Goal: Information Seeking & Learning: Find contact information

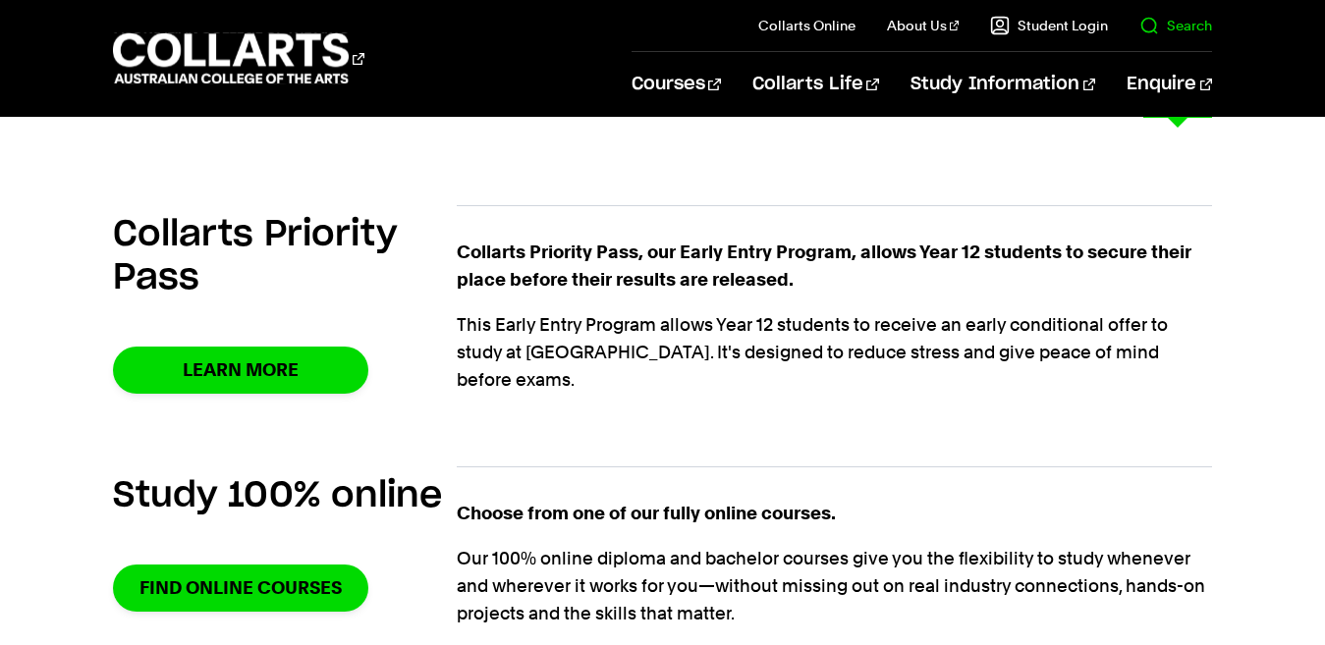
scroll to position [884, 0]
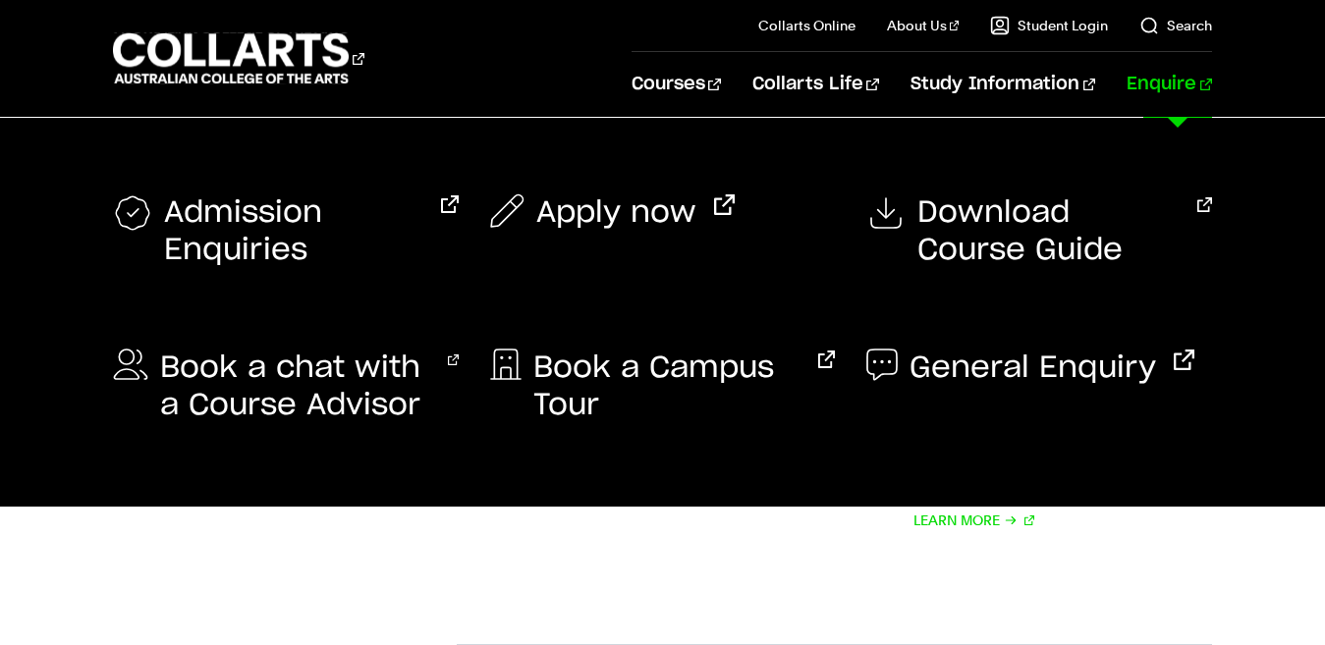
click at [1179, 87] on link "Enquire" at bounding box center [1168, 84] width 85 height 65
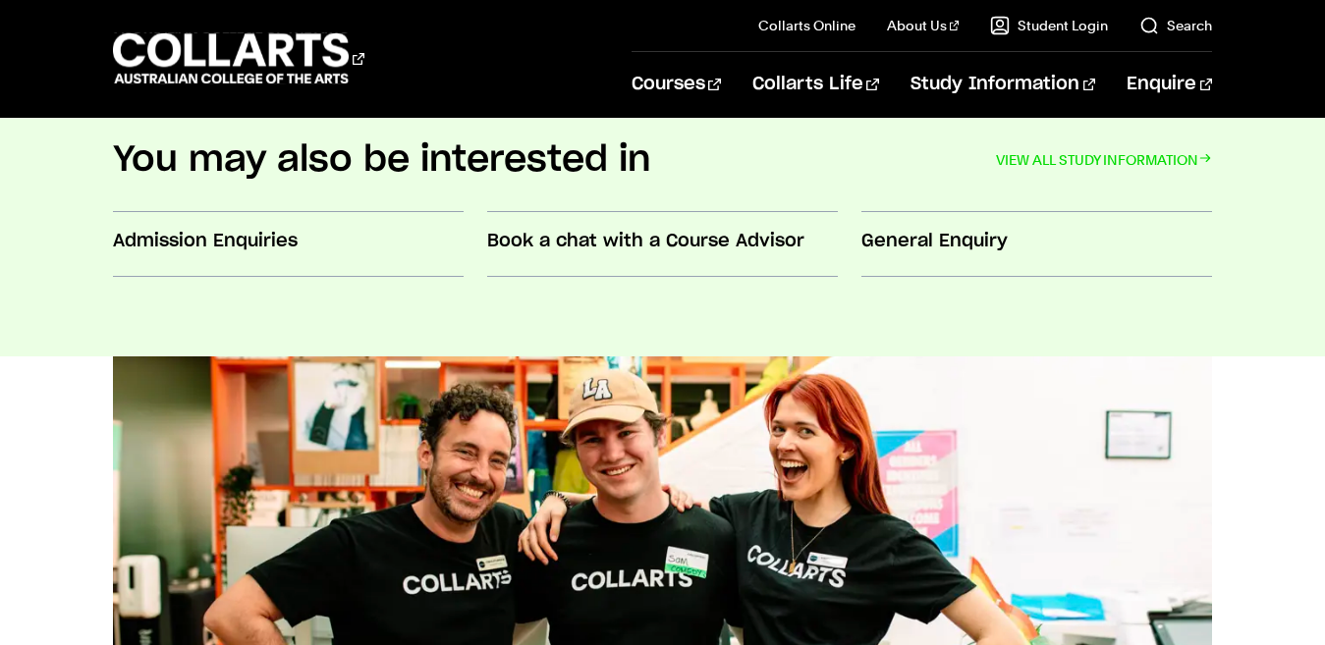
scroll to position [813, 0]
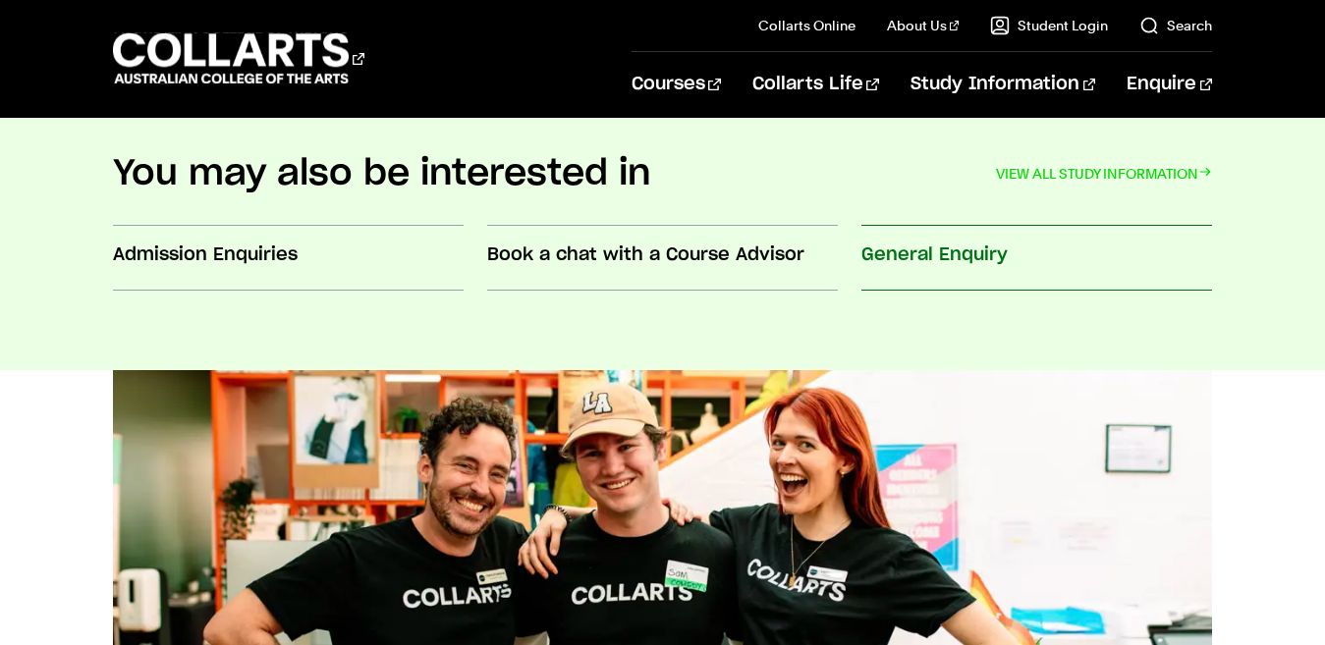
click at [907, 249] on h3 "General Enquiry" at bounding box center [1036, 256] width 351 height 26
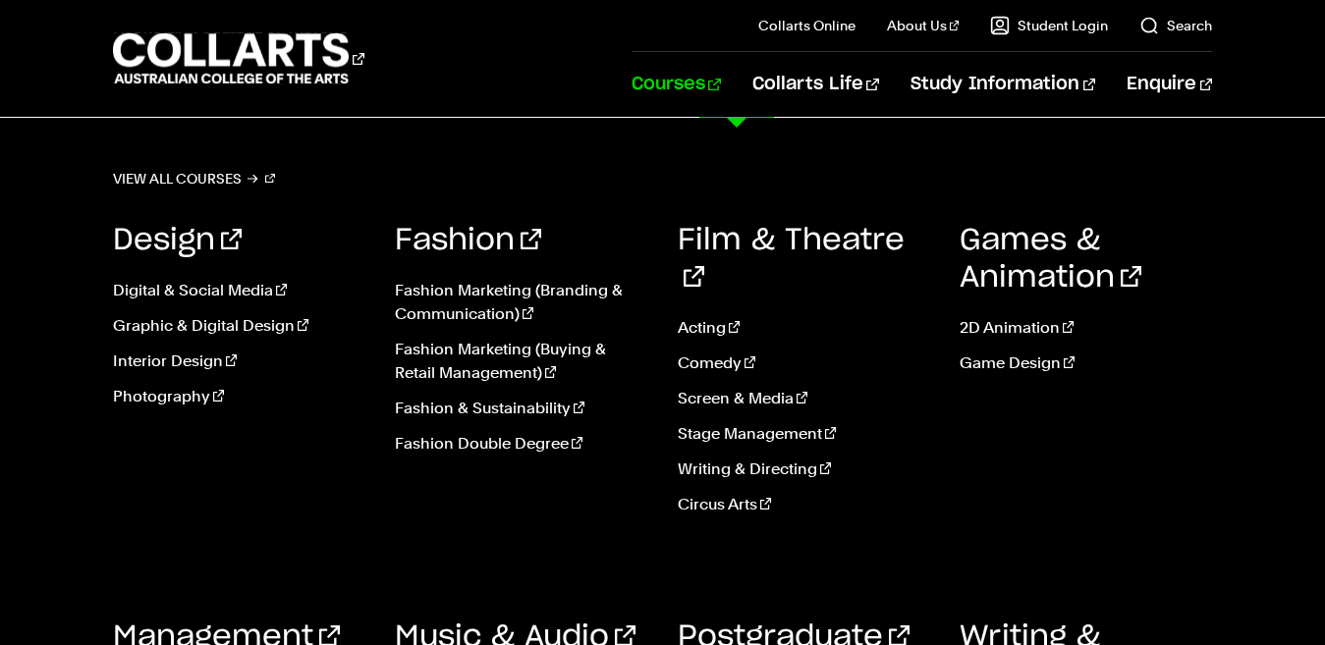
scroll to position [884, 0]
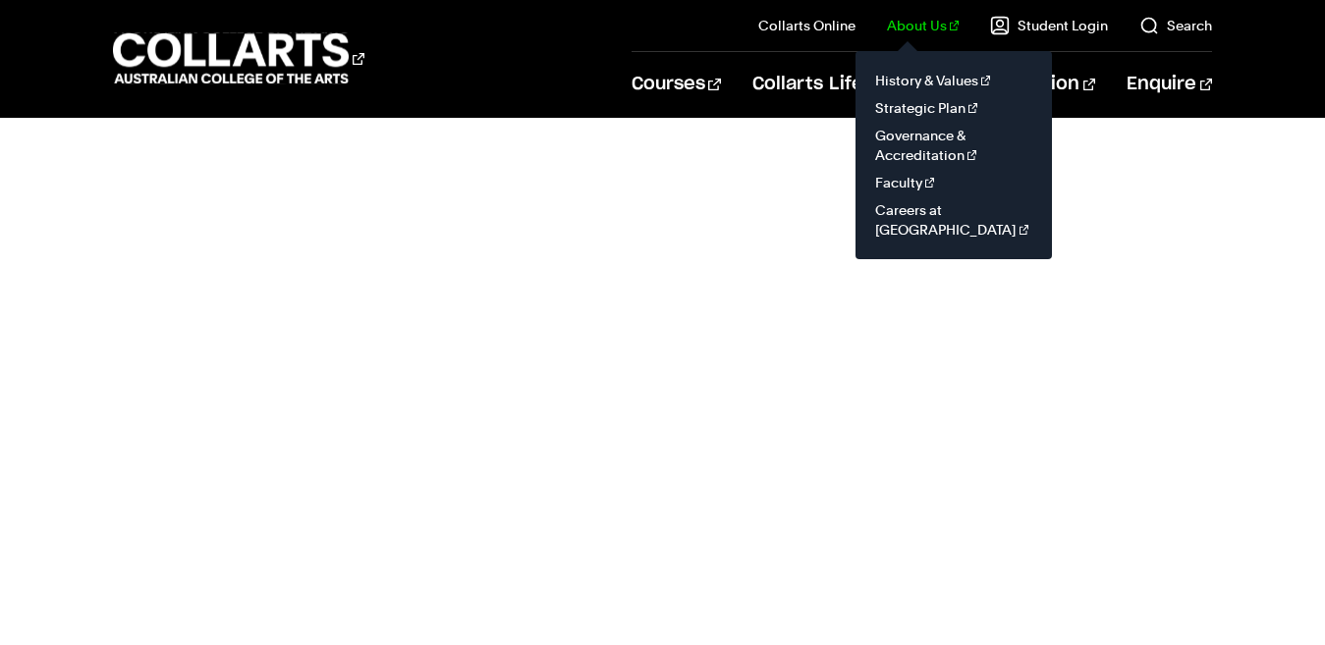
click at [906, 24] on link "About Us" at bounding box center [923, 26] width 73 height 20
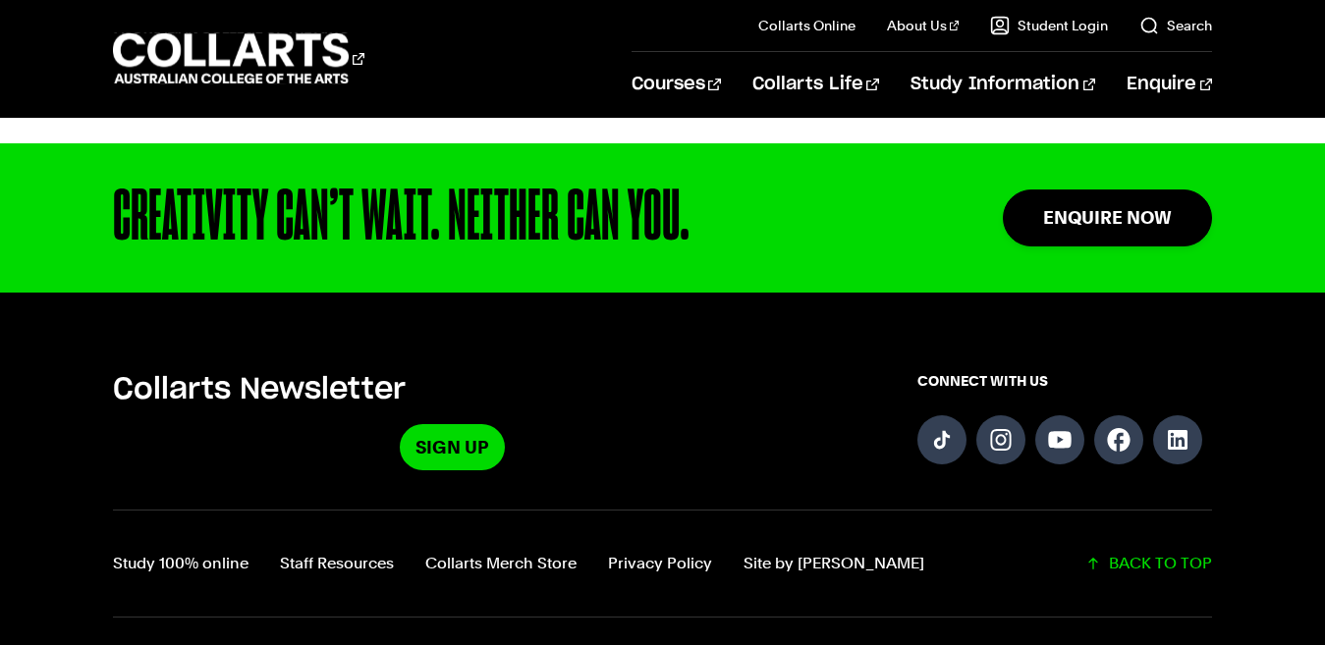
scroll to position [1179, 0]
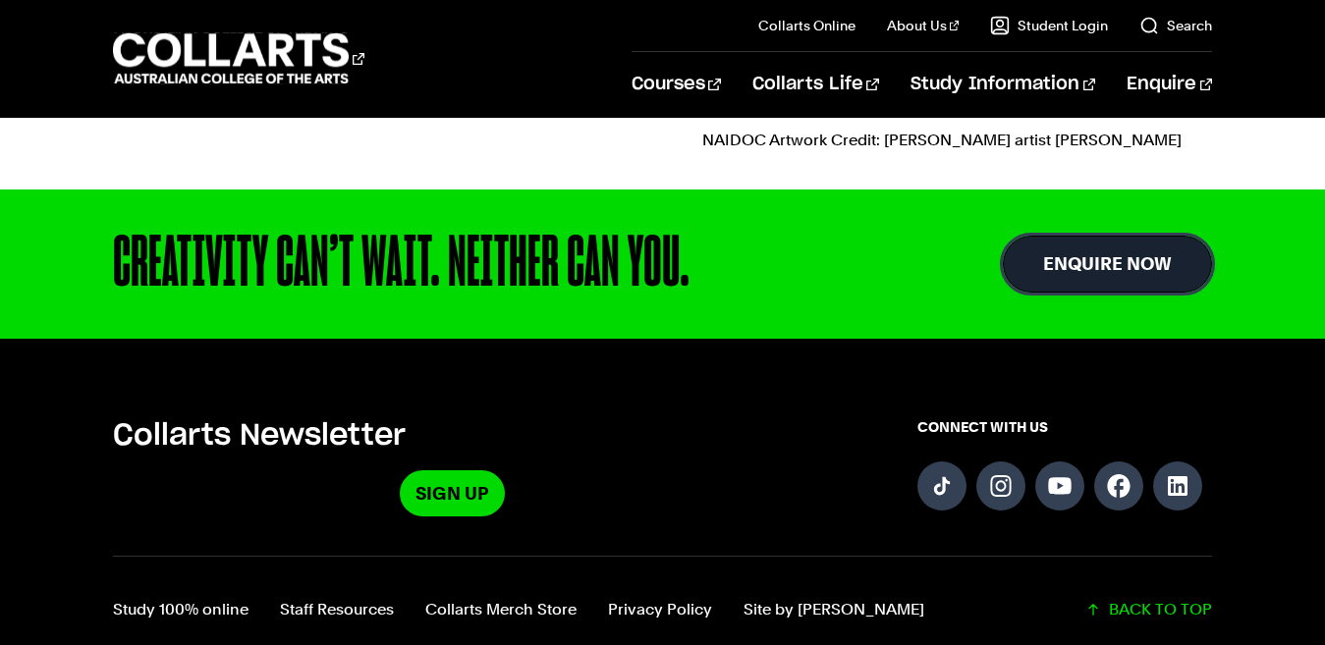
click at [1125, 249] on link "Enquire Now" at bounding box center [1107, 264] width 209 height 56
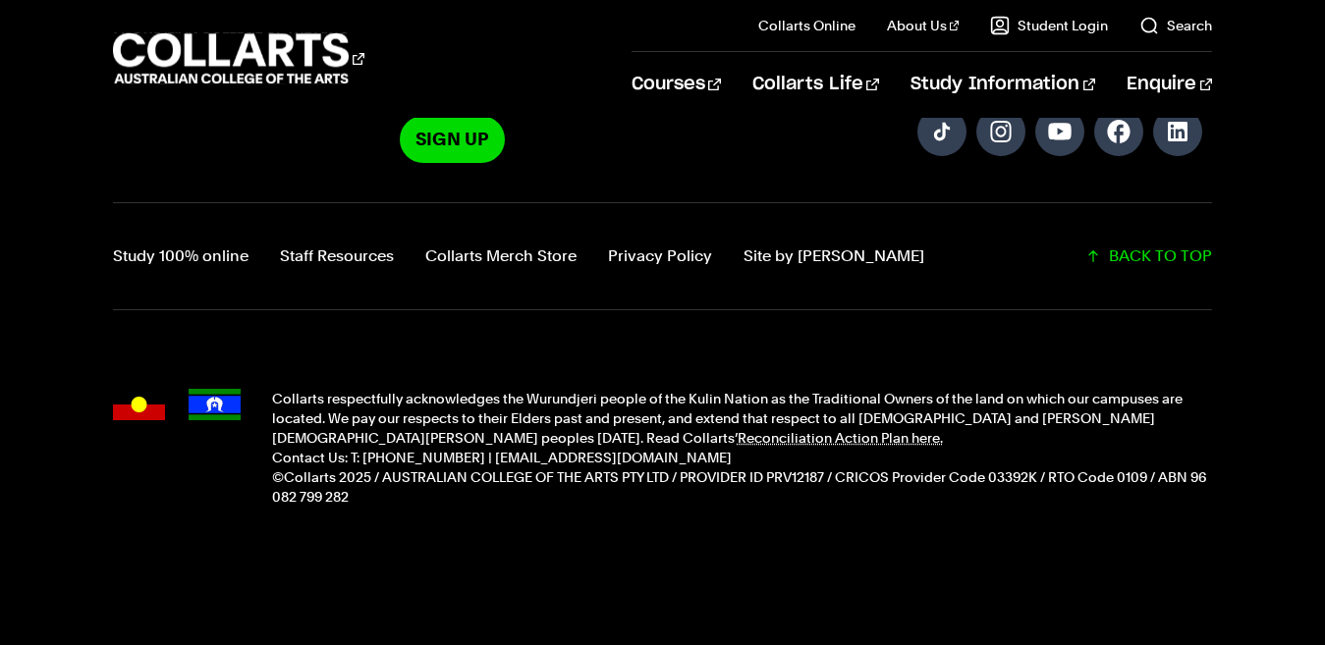
scroll to position [2195, 0]
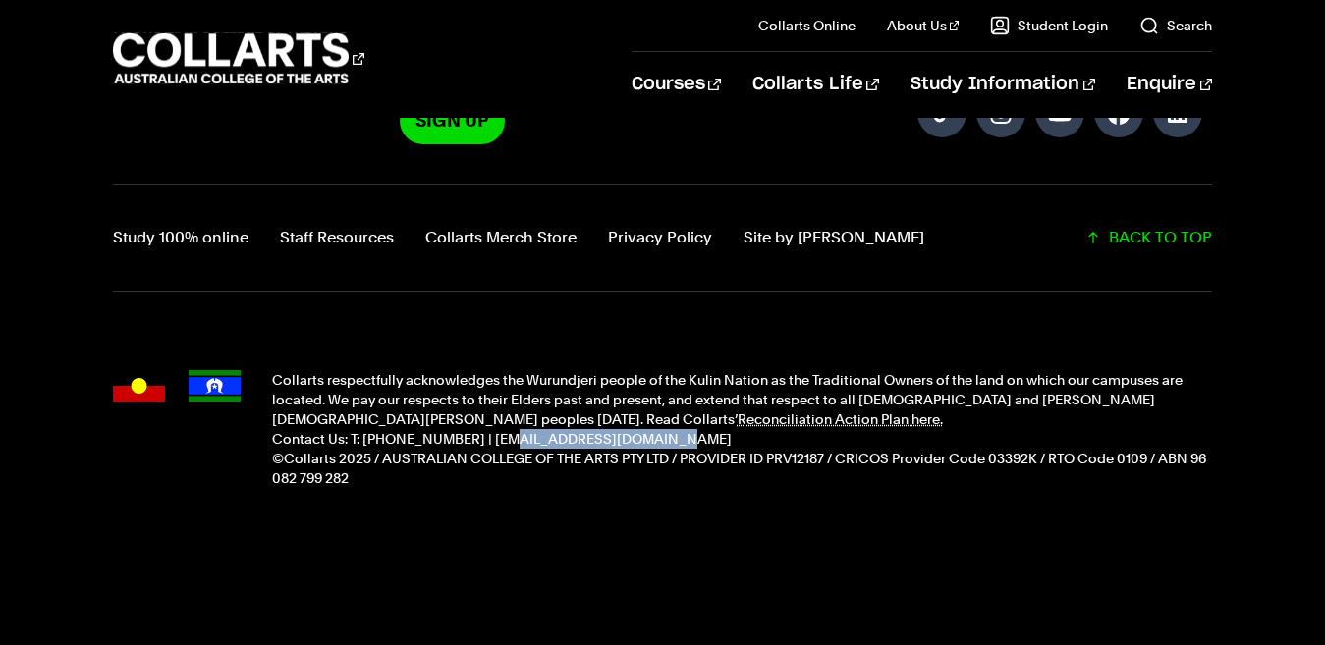
drag, startPoint x: 483, startPoint y: 438, endPoint x: 618, endPoint y: 441, distance: 134.6
click at [618, 441] on p "Contact Us: T: [PHONE_NUMBER] | [EMAIL_ADDRESS][DOMAIN_NAME]" at bounding box center [742, 439] width 941 height 20
copy p "[EMAIL_ADDRESS][DOMAIN_NAME]"
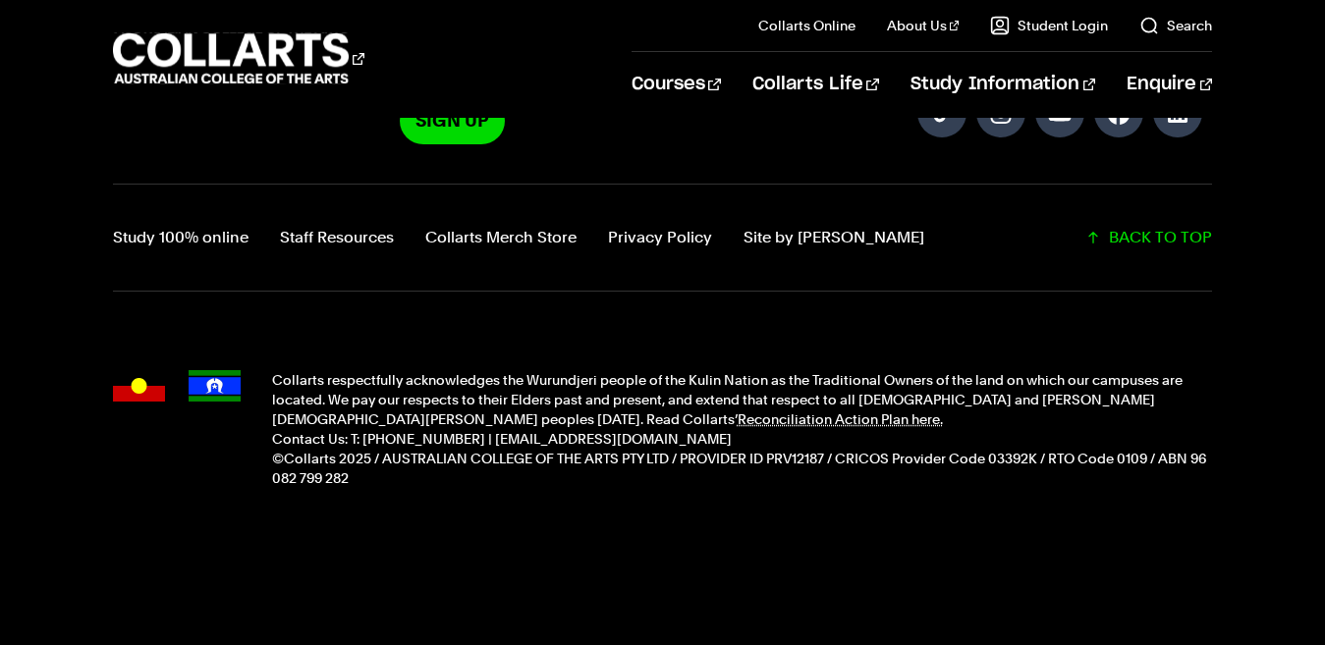
click at [409, 498] on div "Collarts respectfully acknowledges the Wurundjeri people of the Kulin Nation as…" at bounding box center [663, 429] width 1100 height 196
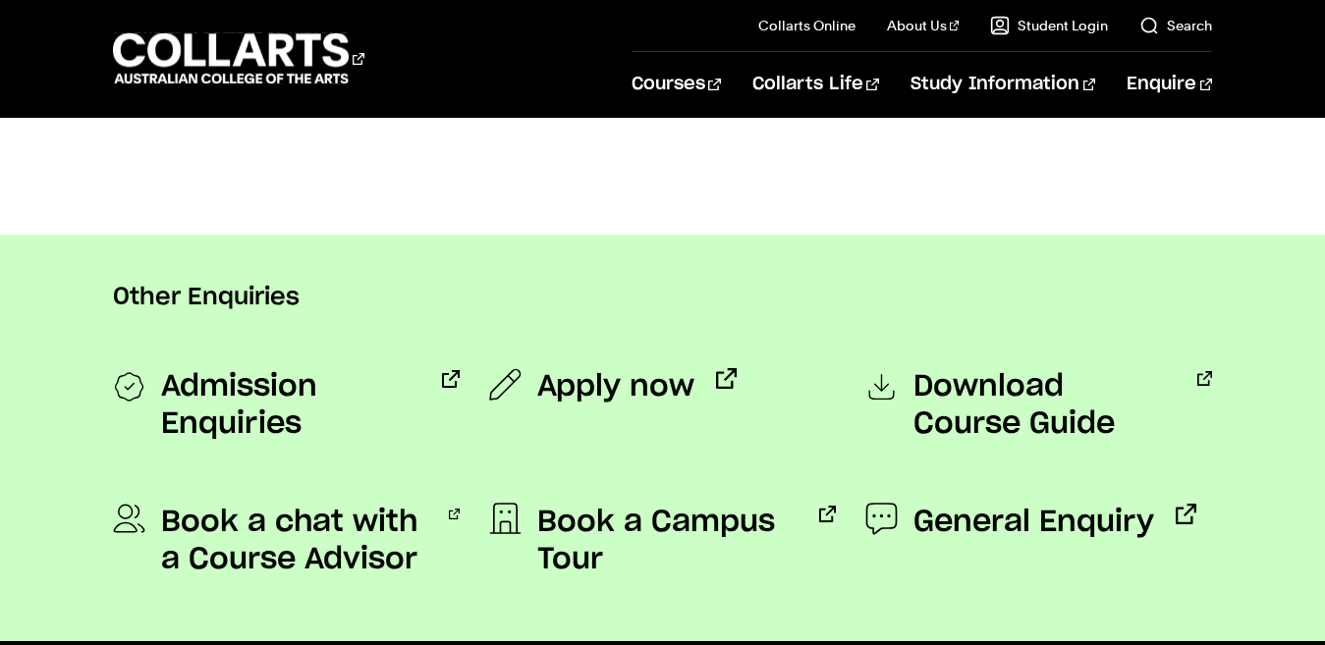
scroll to position [1507, 0]
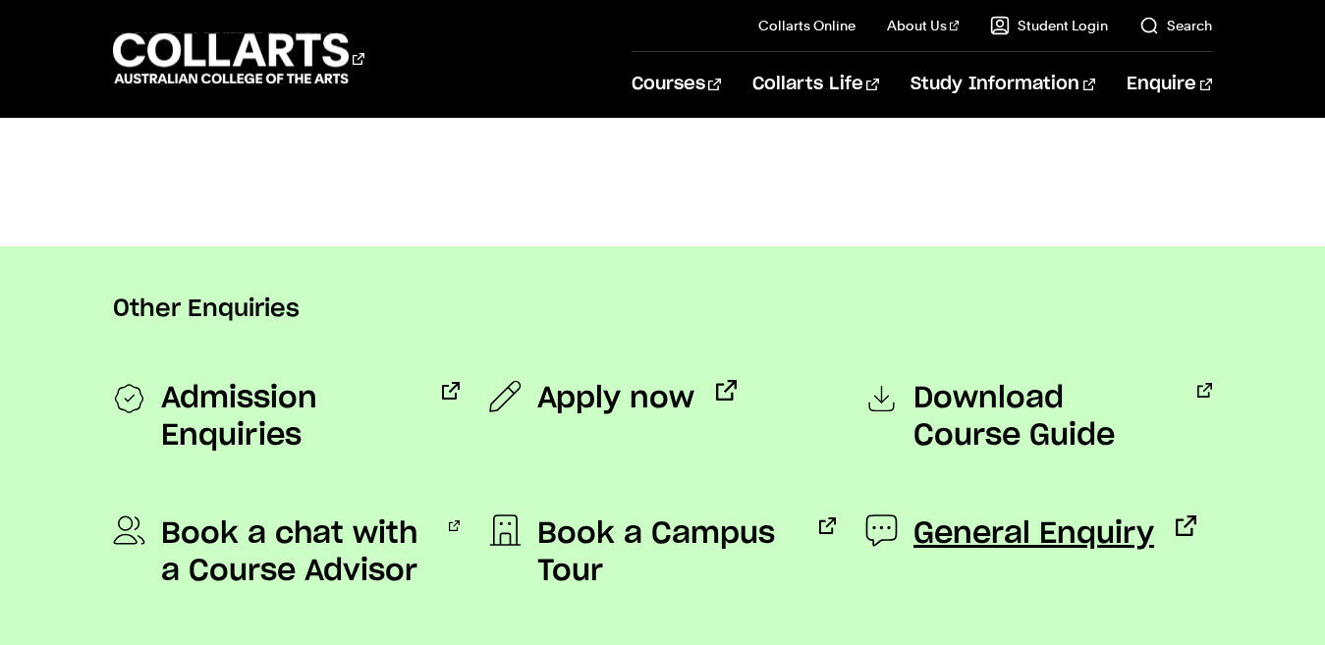
click at [1049, 520] on span "General Enquiry" at bounding box center [1033, 534] width 241 height 37
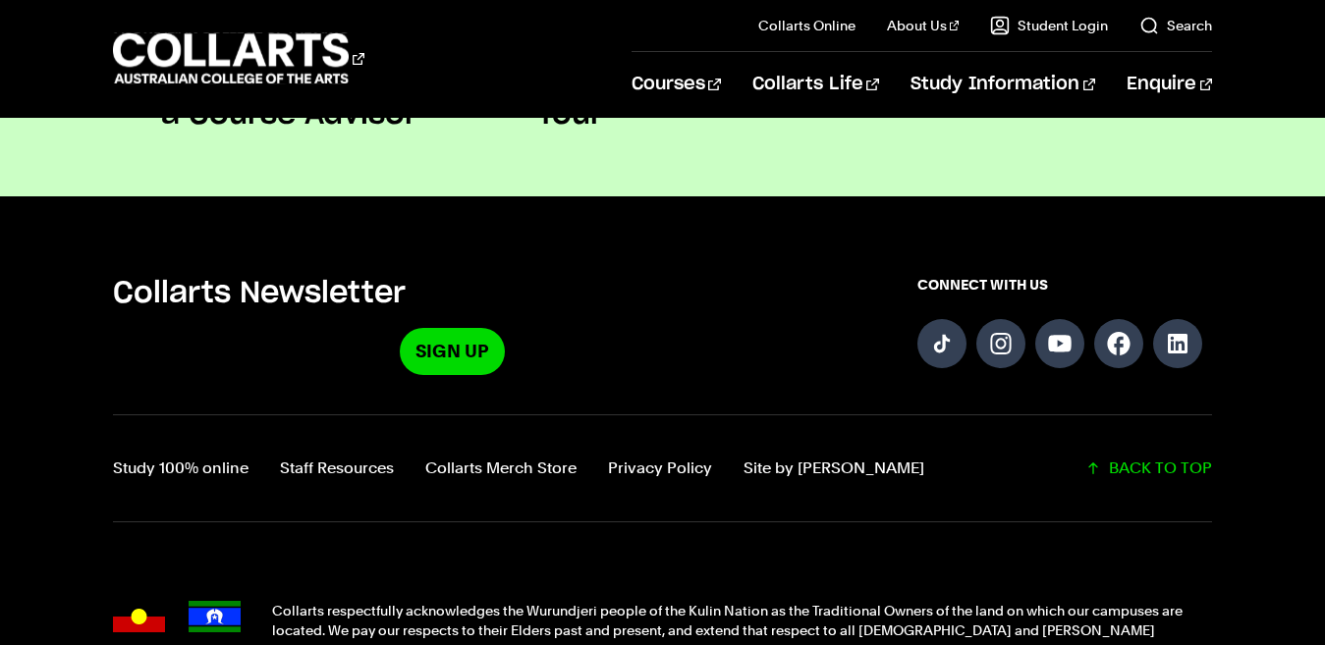
scroll to position [1571, 0]
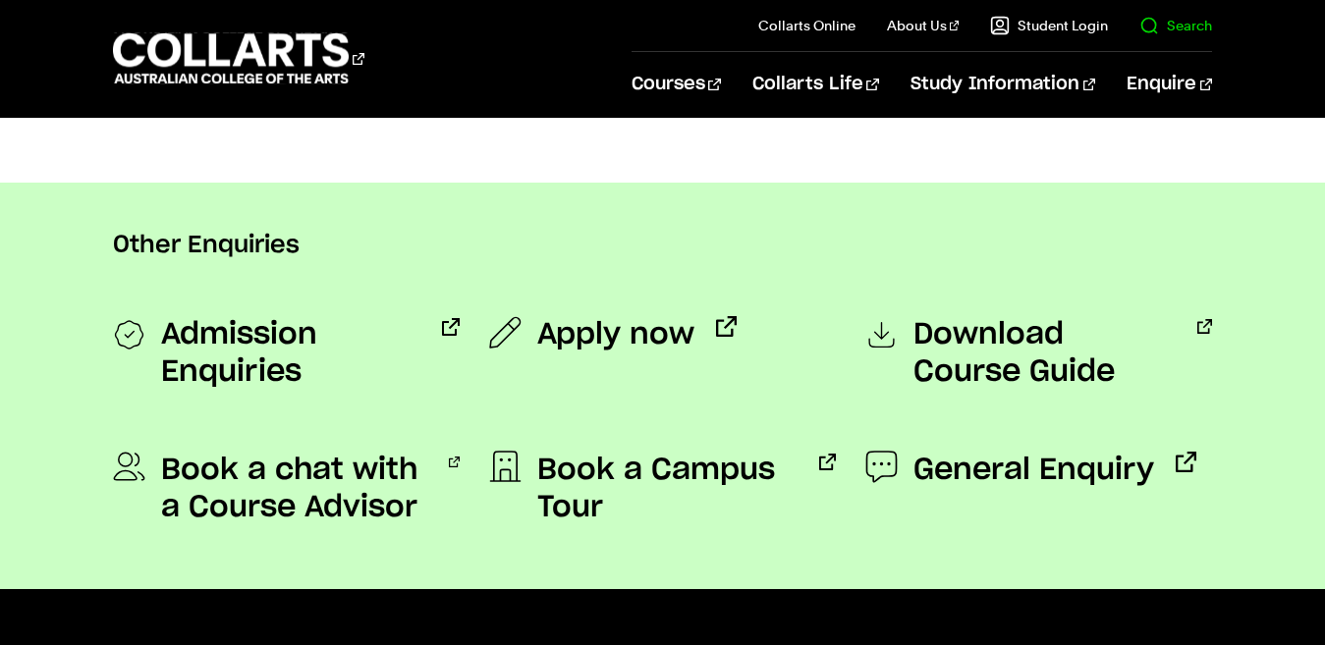
drag, startPoint x: 1166, startPoint y: 29, endPoint x: 1151, endPoint y: 48, distance: 23.8
click at [1166, 29] on link "Search" at bounding box center [1175, 26] width 73 height 20
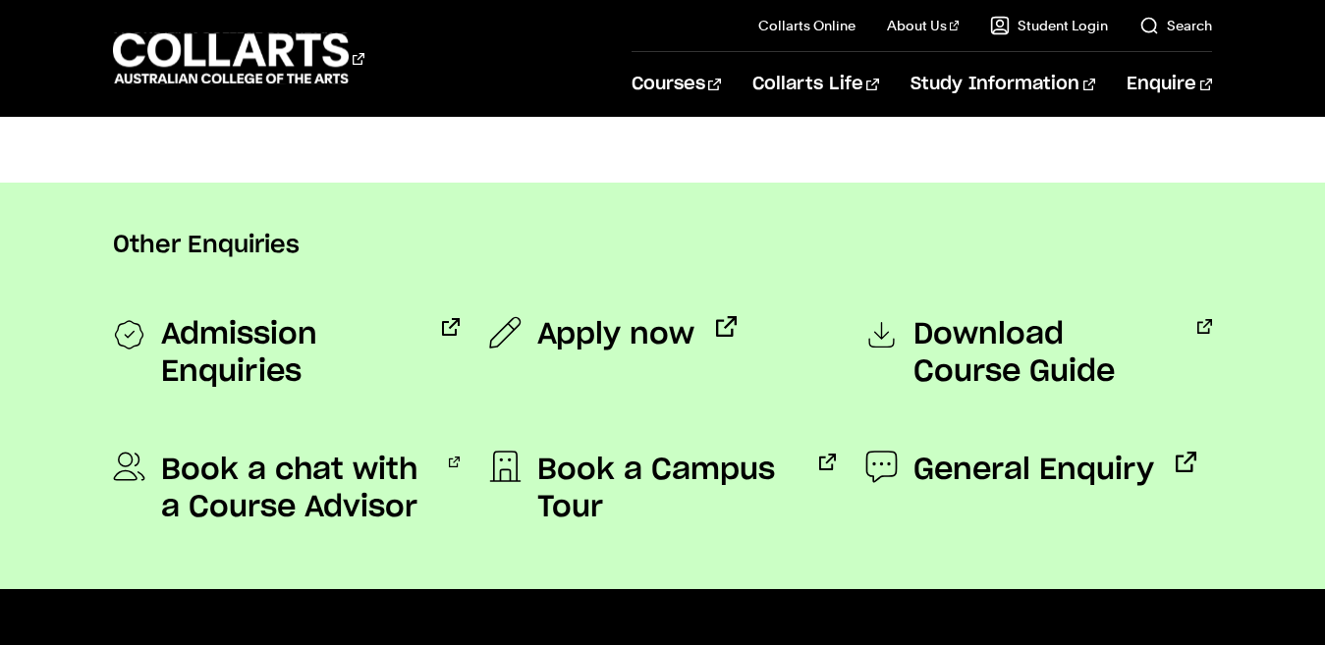
scroll to position [0, 0]
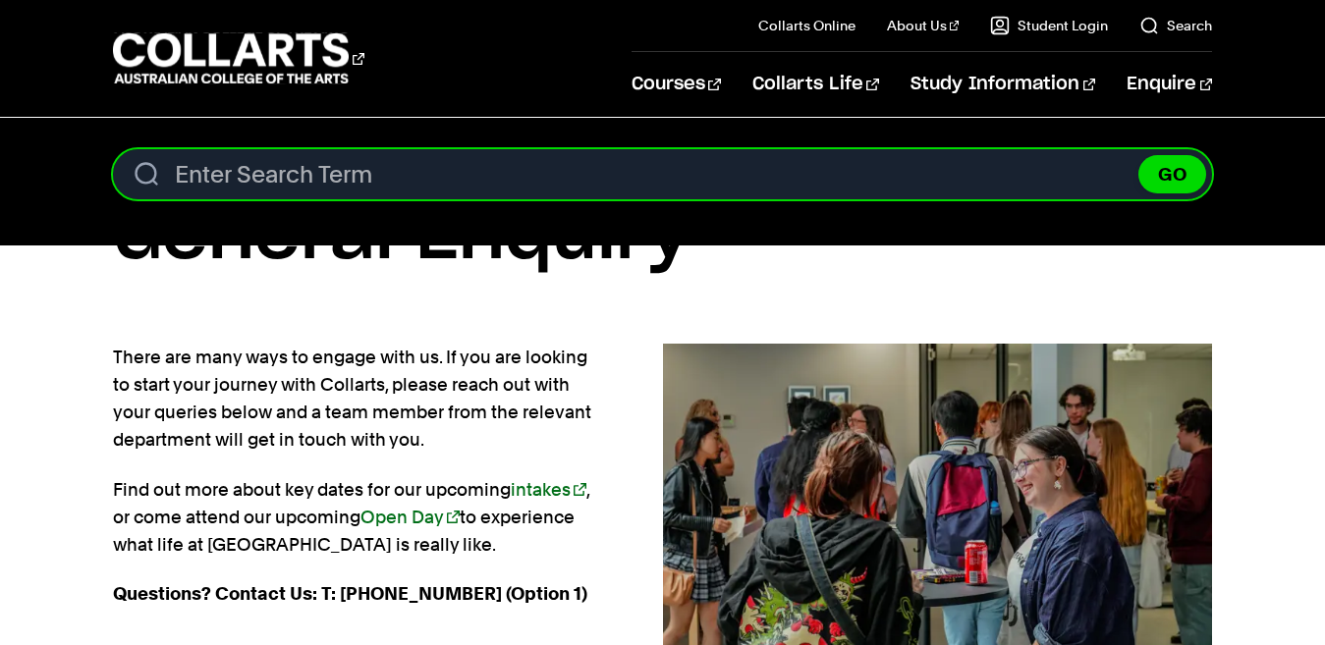
click at [572, 186] on input "Search content" at bounding box center [663, 174] width 1100 height 50
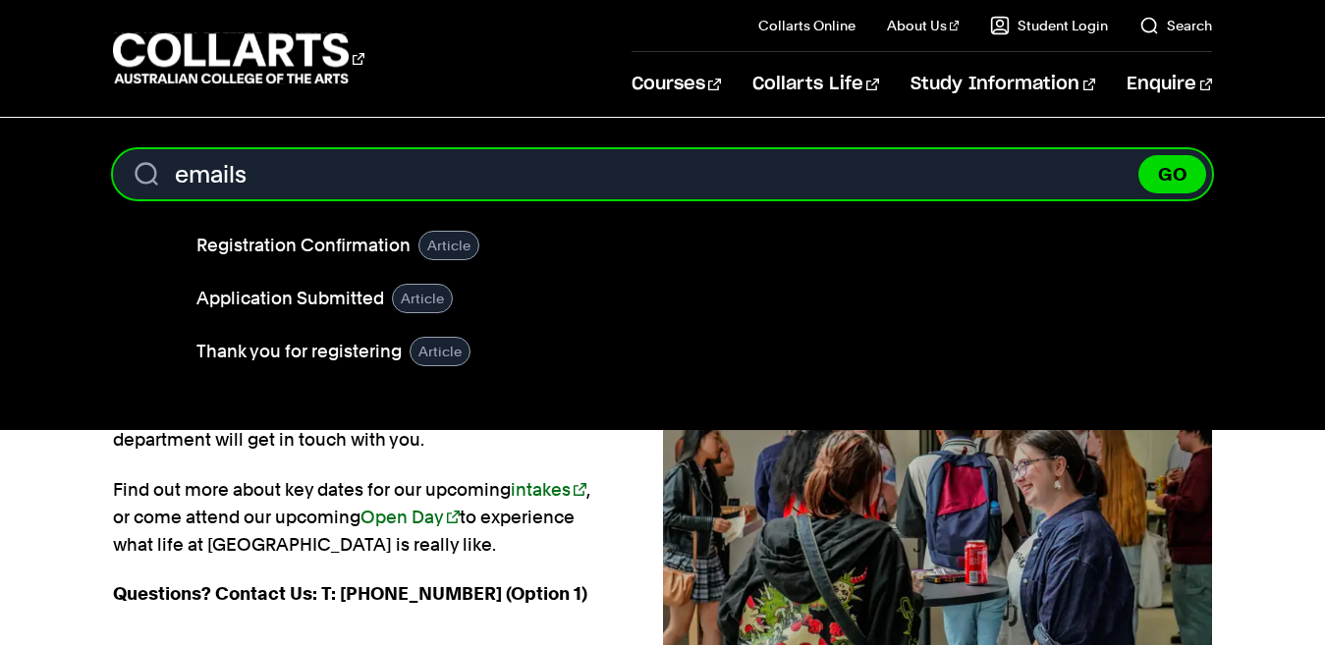
type input "emails"
click at [1138, 155] on button "GO" at bounding box center [1172, 174] width 68 height 38
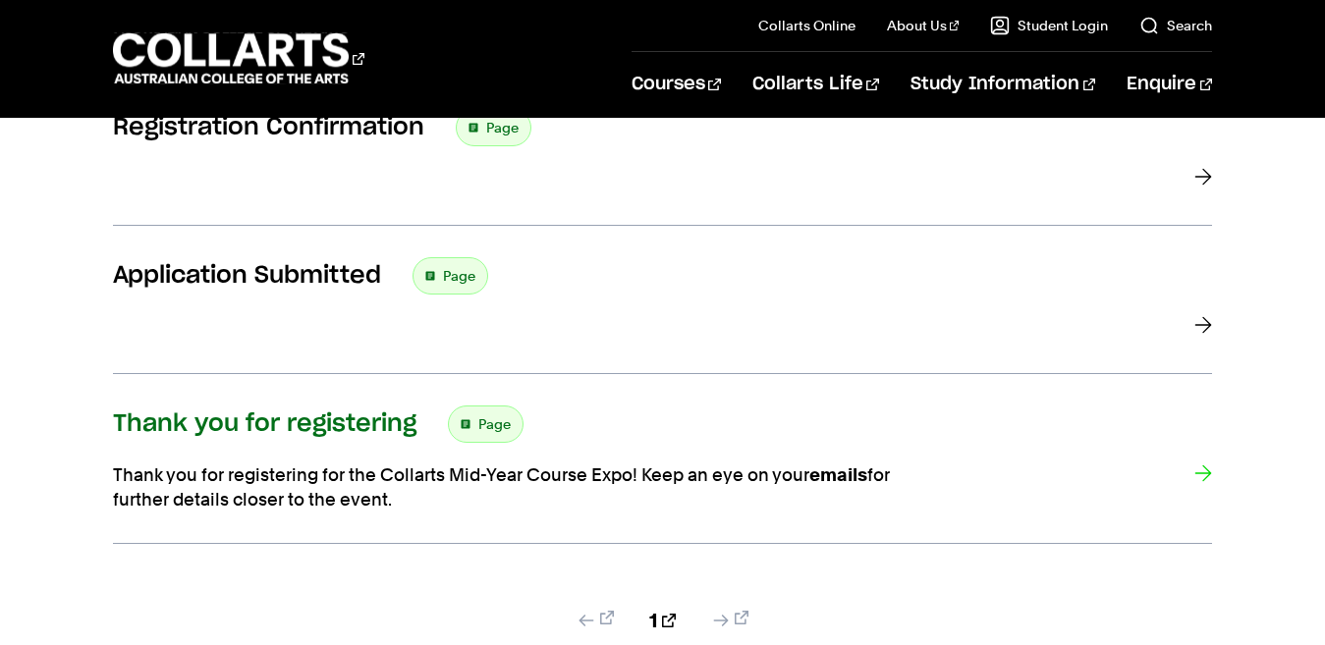
scroll to position [295, 0]
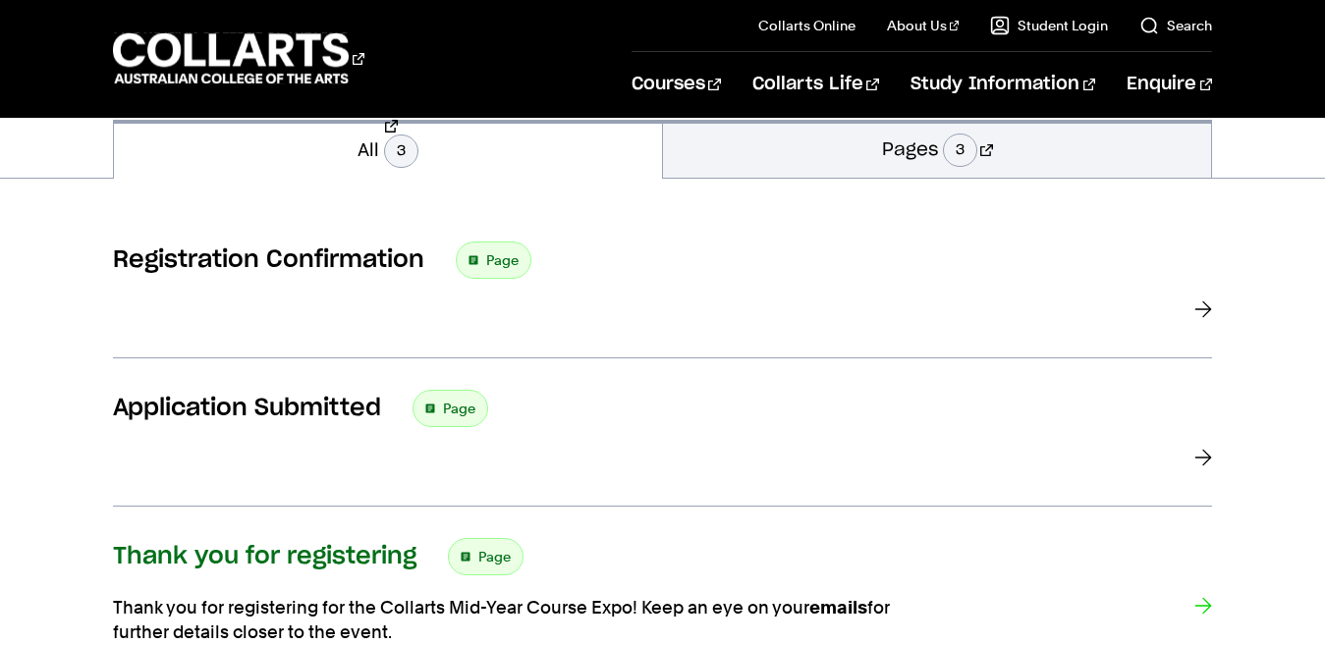
click at [544, 433] on link "Application Submitted Page" at bounding box center [663, 448] width 1100 height 117
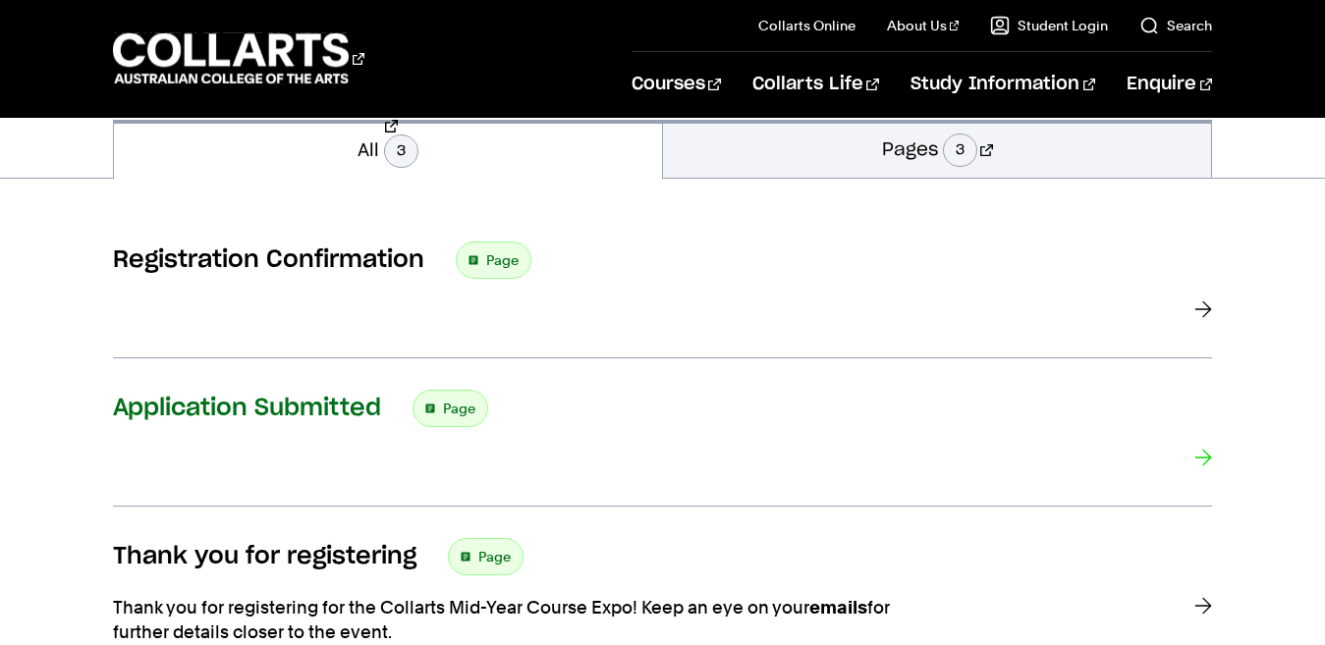
scroll to position [0, 0]
